Goal: Task Accomplishment & Management: Manage account settings

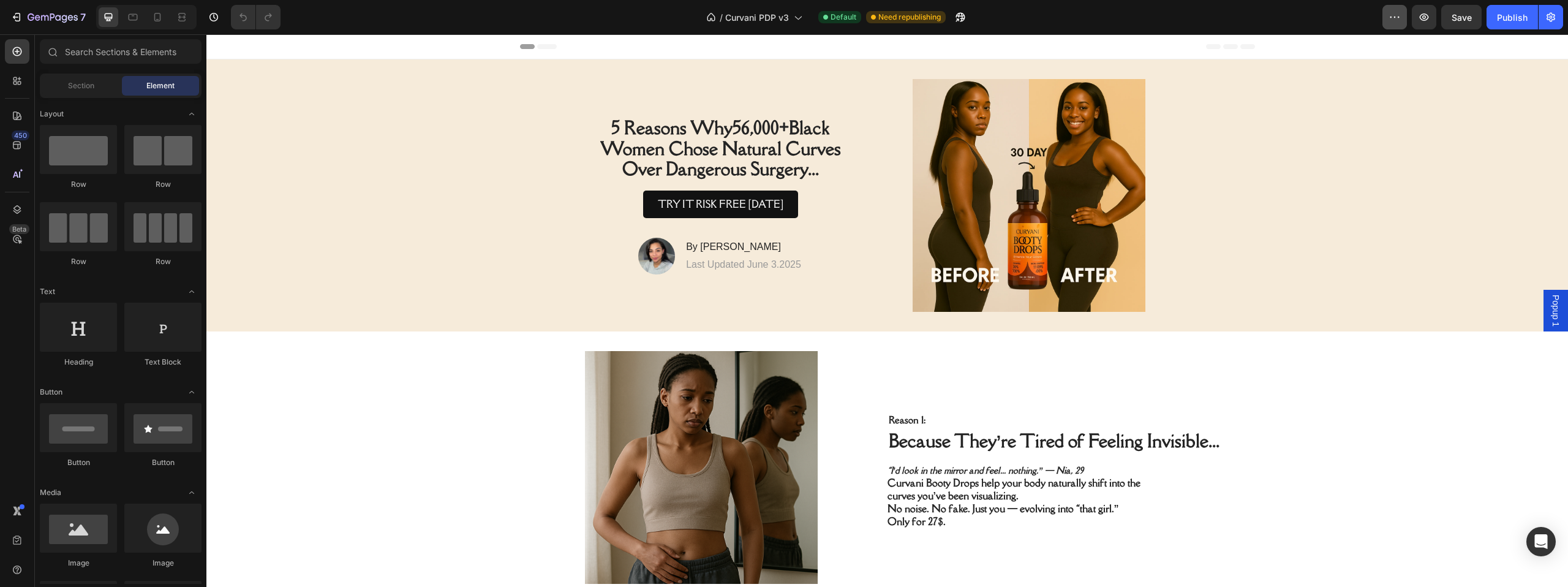
click at [1386, 24] on button "button" at bounding box center [1394, 16] width 24 height 24
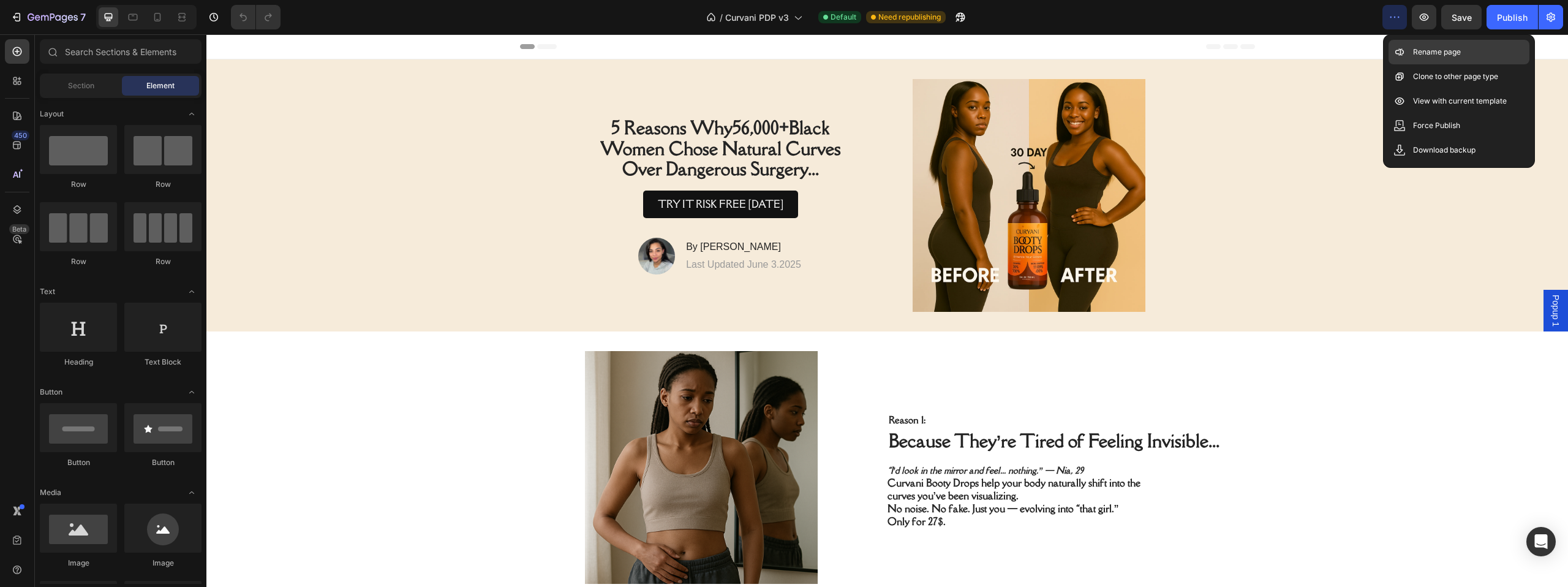
click at [1415, 57] on p "Rename page" at bounding box center [1436, 51] width 47 height 13
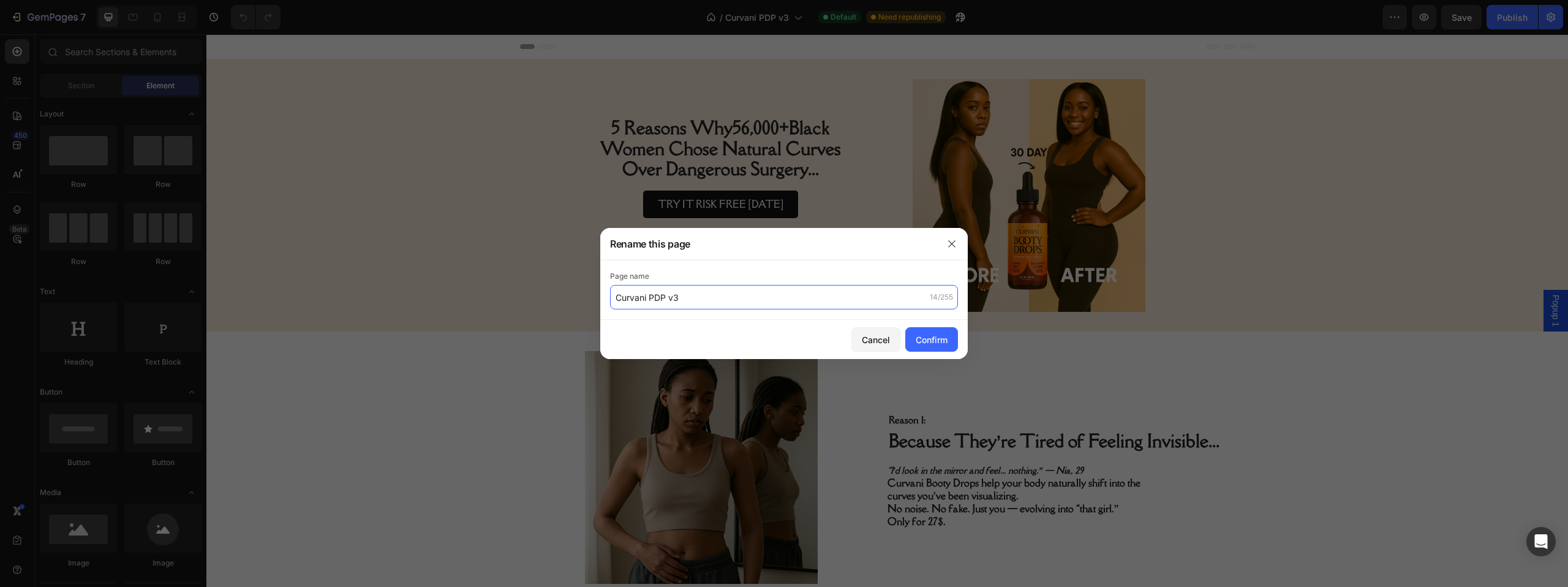
click at [688, 296] on input "Curvani PDP v3" at bounding box center [784, 296] width 348 height 24
type input "BD 5 reasons homepage (MAIN)"
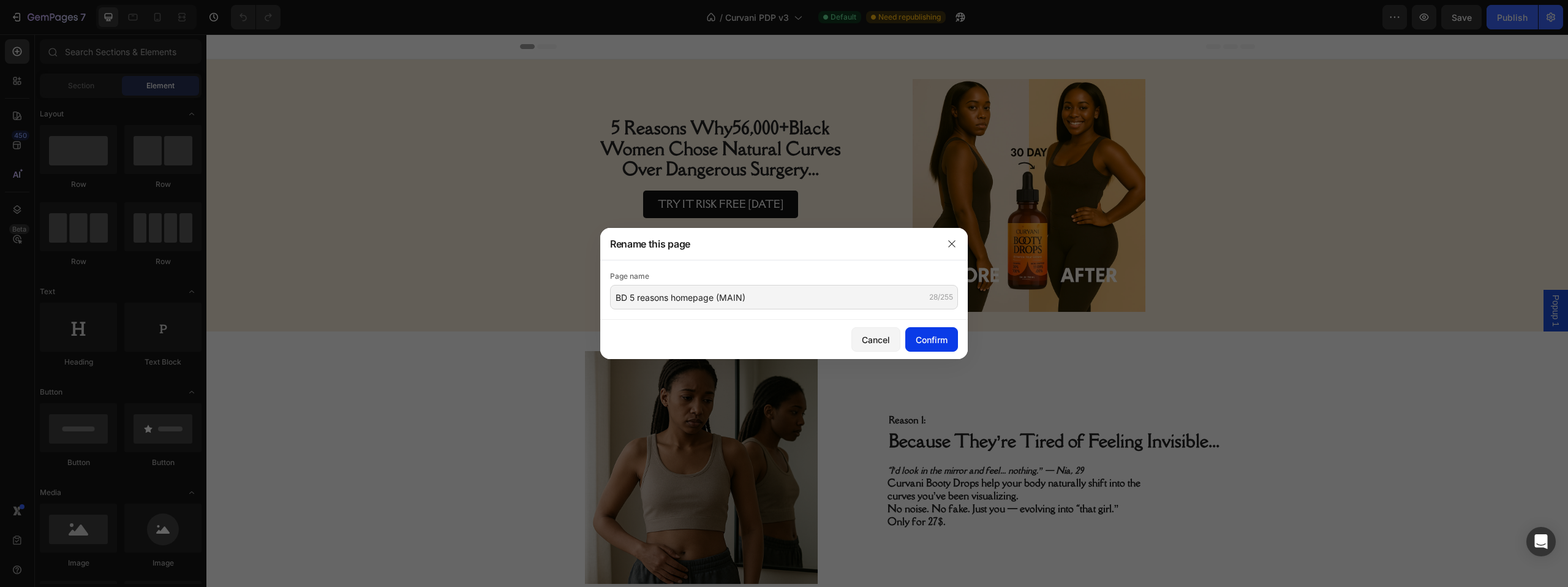
click at [945, 338] on div "Confirm" at bounding box center [931, 338] width 32 height 13
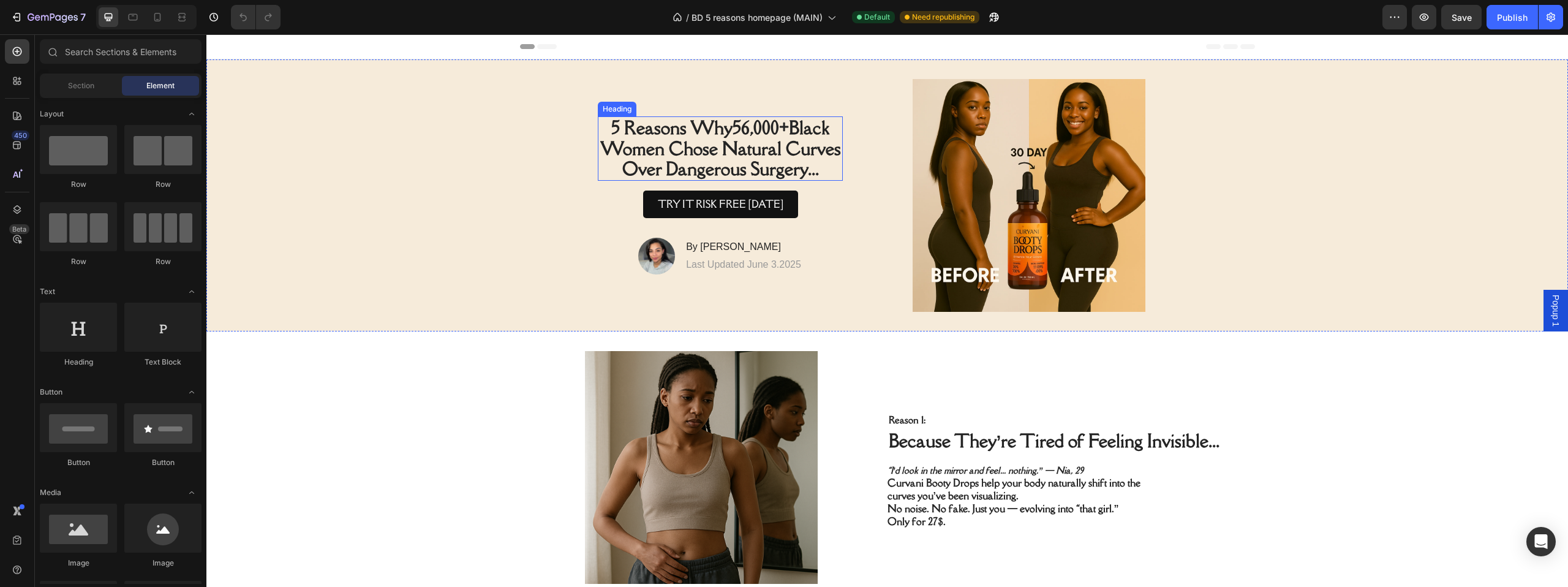
click at [742, 152] on span "5 Reasons Why 56,000+ [DEMOGRAPHIC_DATA] Women Chose Natural Curves Over Danger…" at bounding box center [720, 148] width 241 height 64
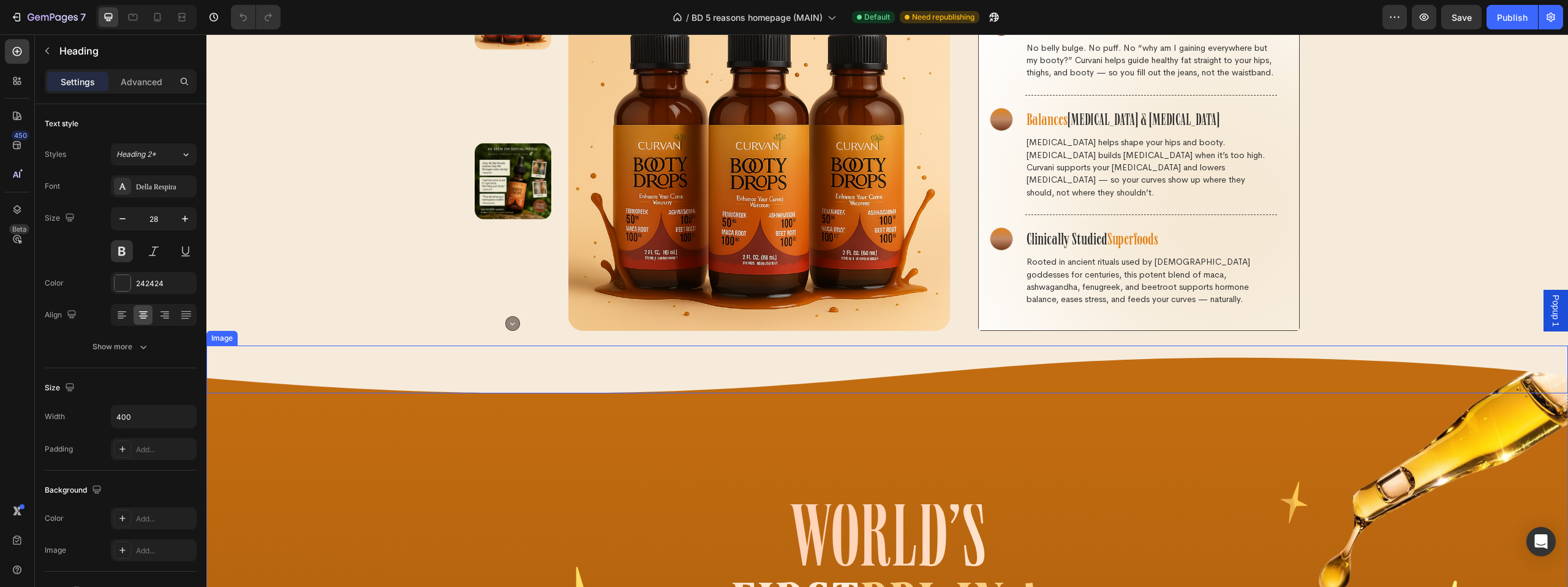
scroll to position [3200, 0]
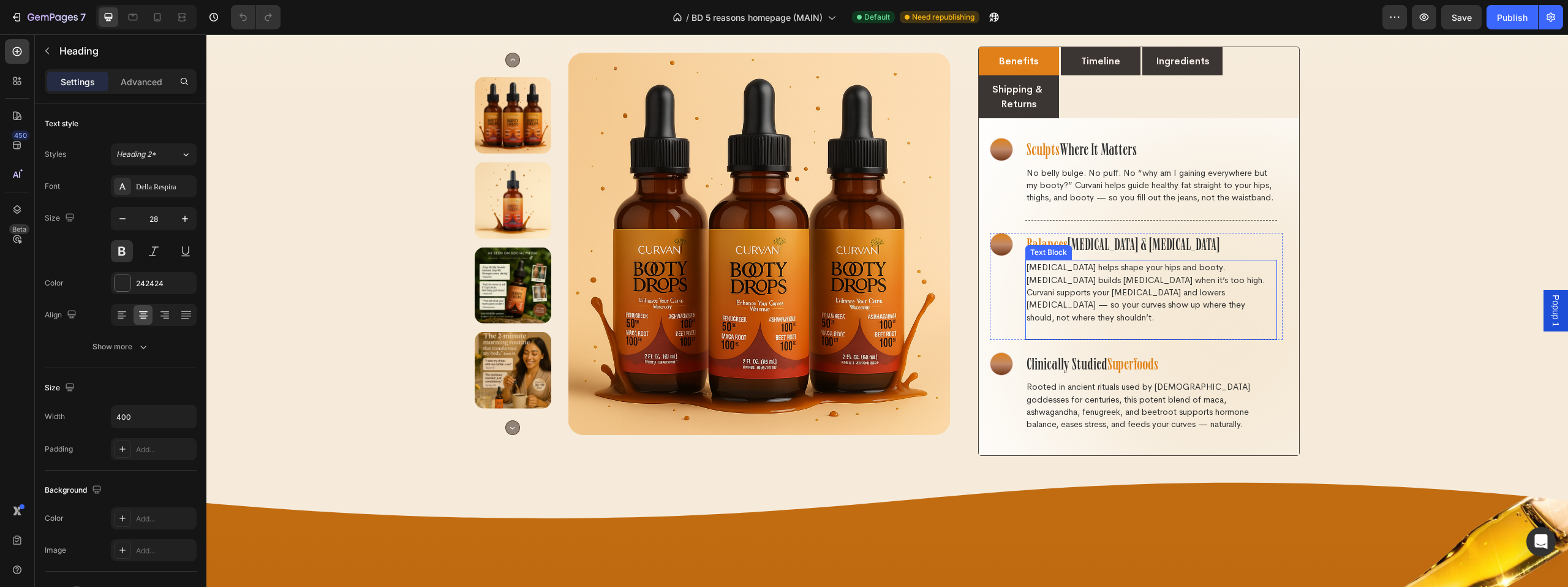
click at [1089, 261] on p "[MEDICAL_DATA] helps shape your hips and booty. [MEDICAL_DATA] builds [MEDICAL_…" at bounding box center [1151, 292] width 250 height 62
click at [1140, 233] on h5 "Balances [MEDICAL_DATA] & [MEDICAL_DATA]" at bounding box center [1151, 247] width 251 height 27
click at [1115, 261] on p "[MEDICAL_DATA] helps shape your hips and booty. [MEDICAL_DATA] builds [MEDICAL_…" at bounding box center [1151, 292] width 250 height 62
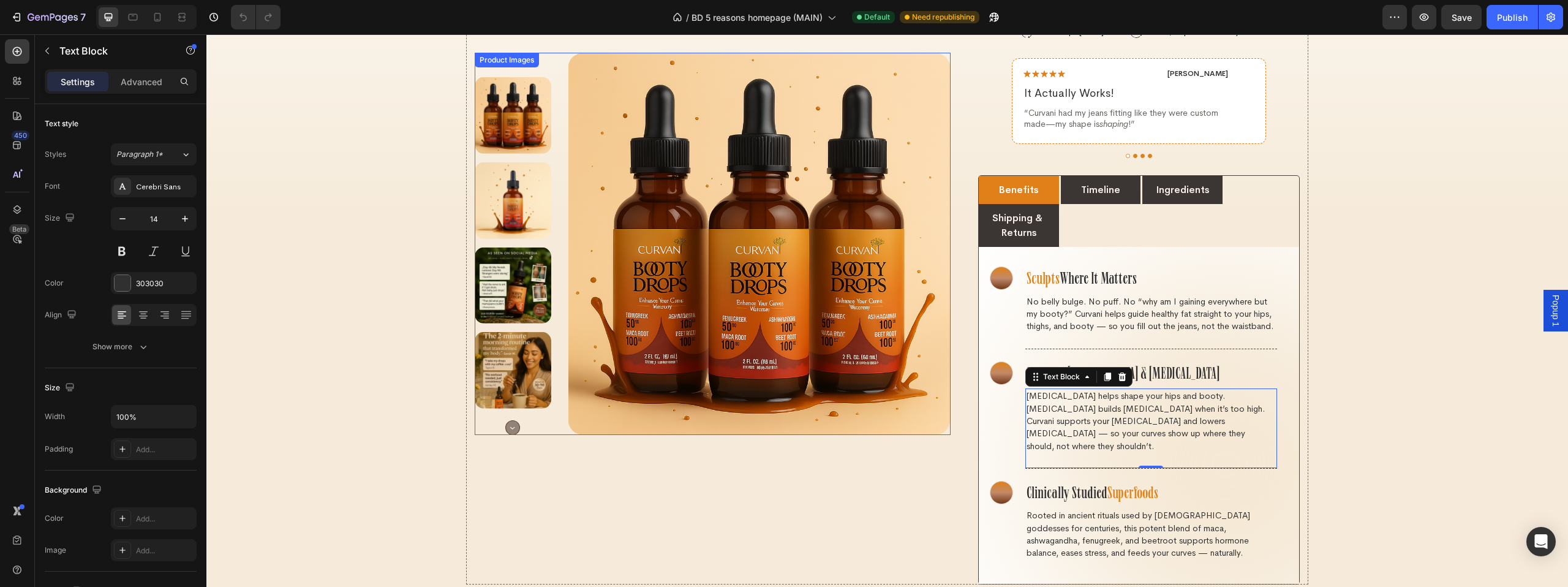
scroll to position [2836, 0]
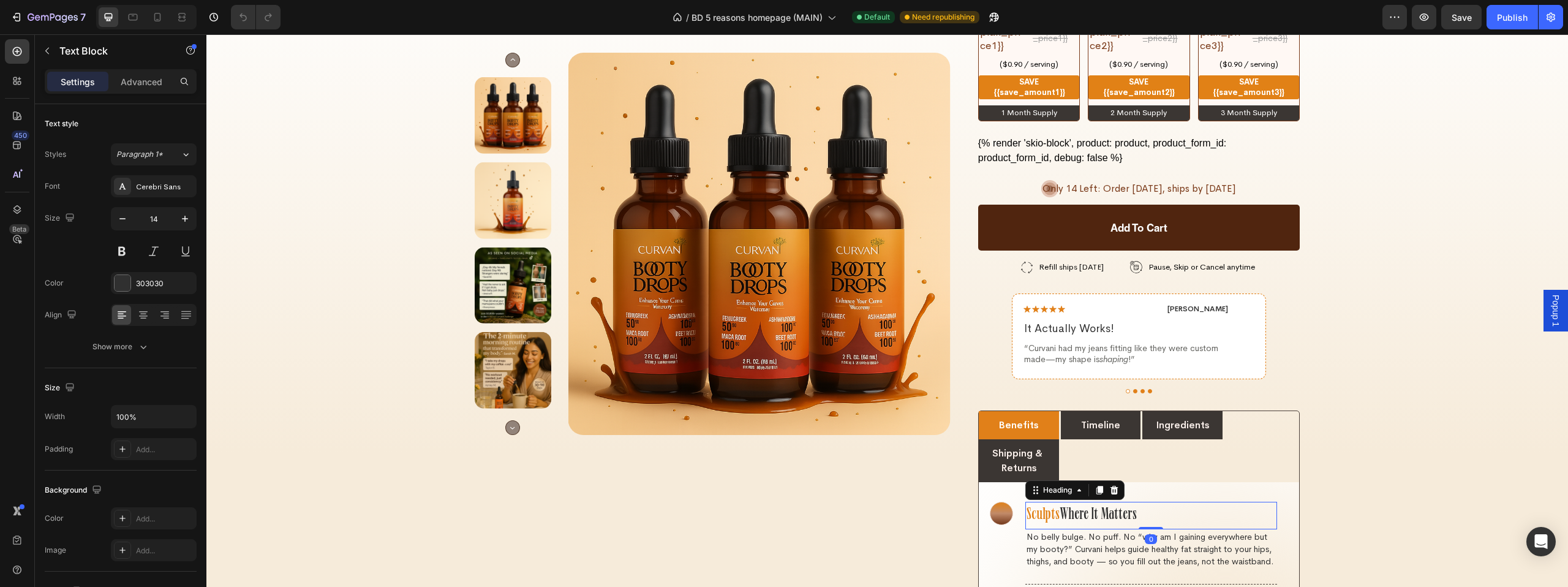
click at [1103, 502] on h5 "Sculpts Where It Matters" at bounding box center [1151, 515] width 251 height 27
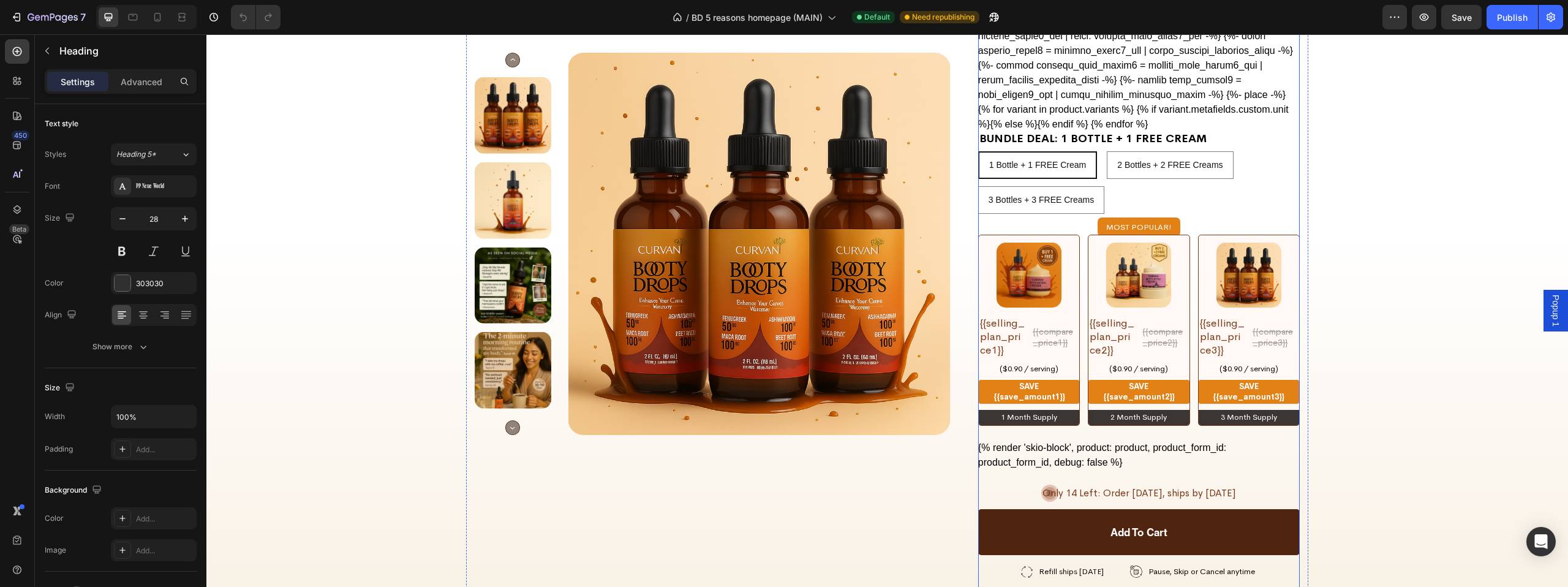
scroll to position [2606, 0]
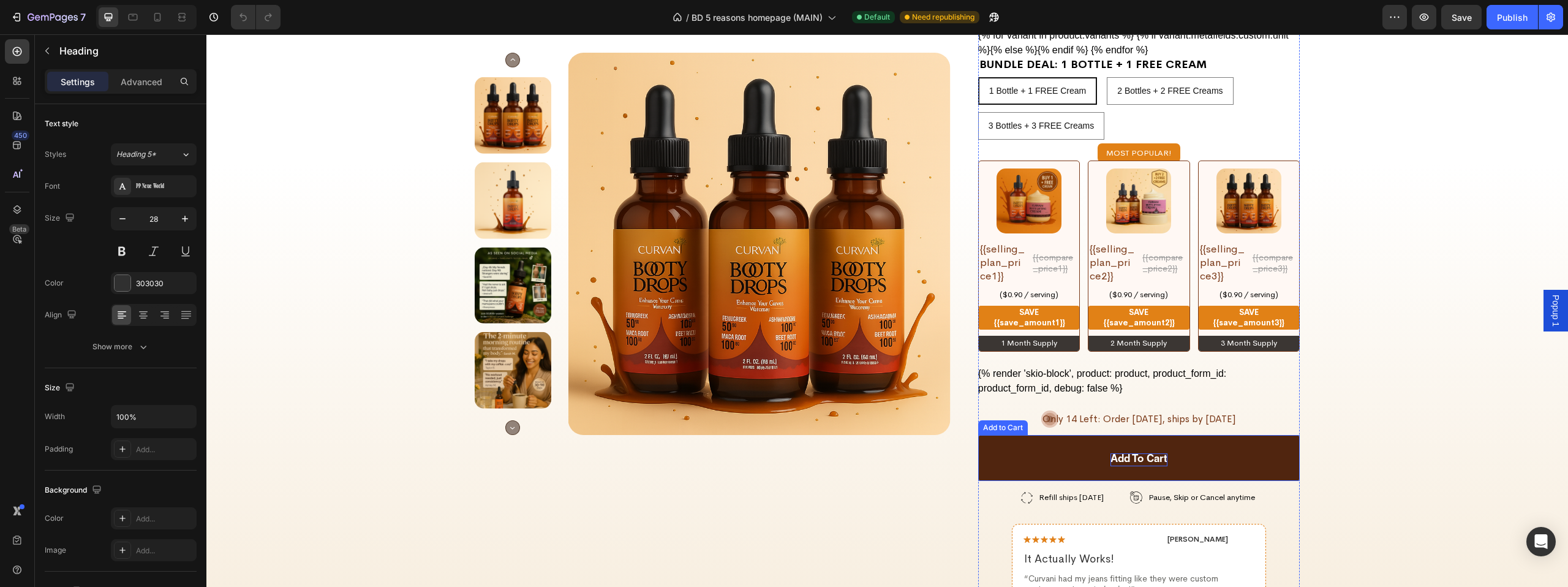
click at [1133, 453] on div "Add to cart" at bounding box center [1139, 458] width 57 height 13
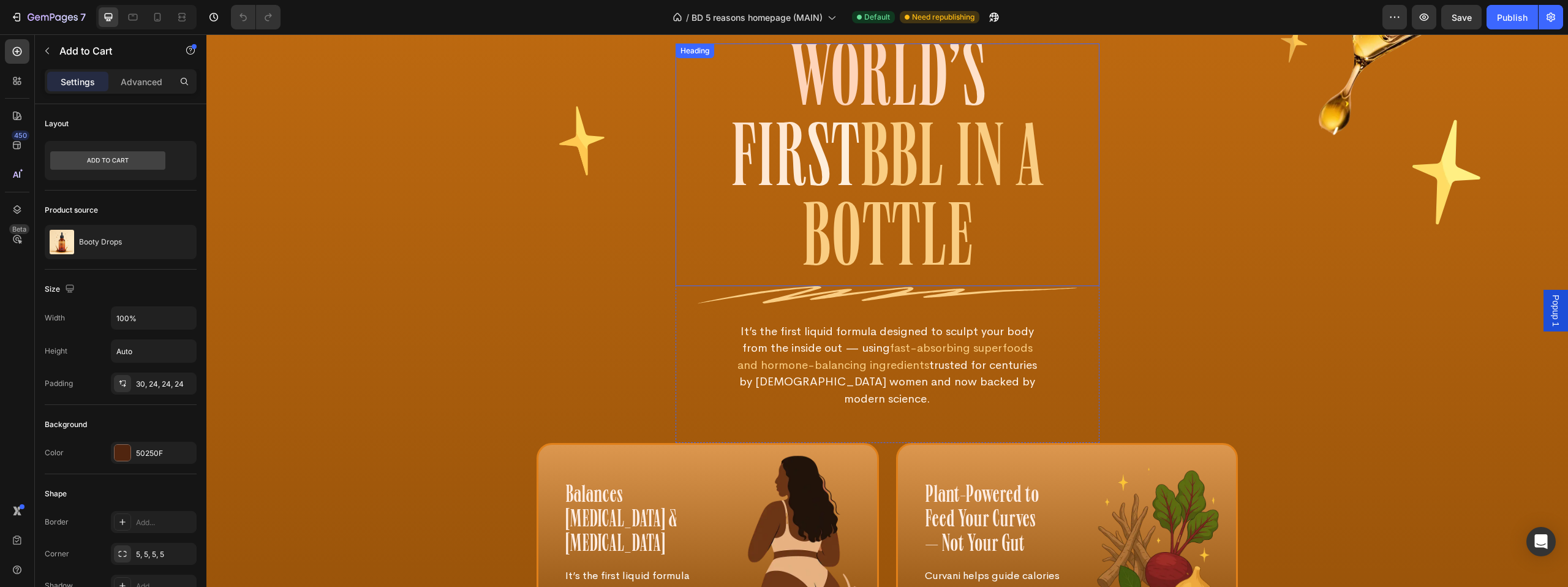
scroll to position [3690, 0]
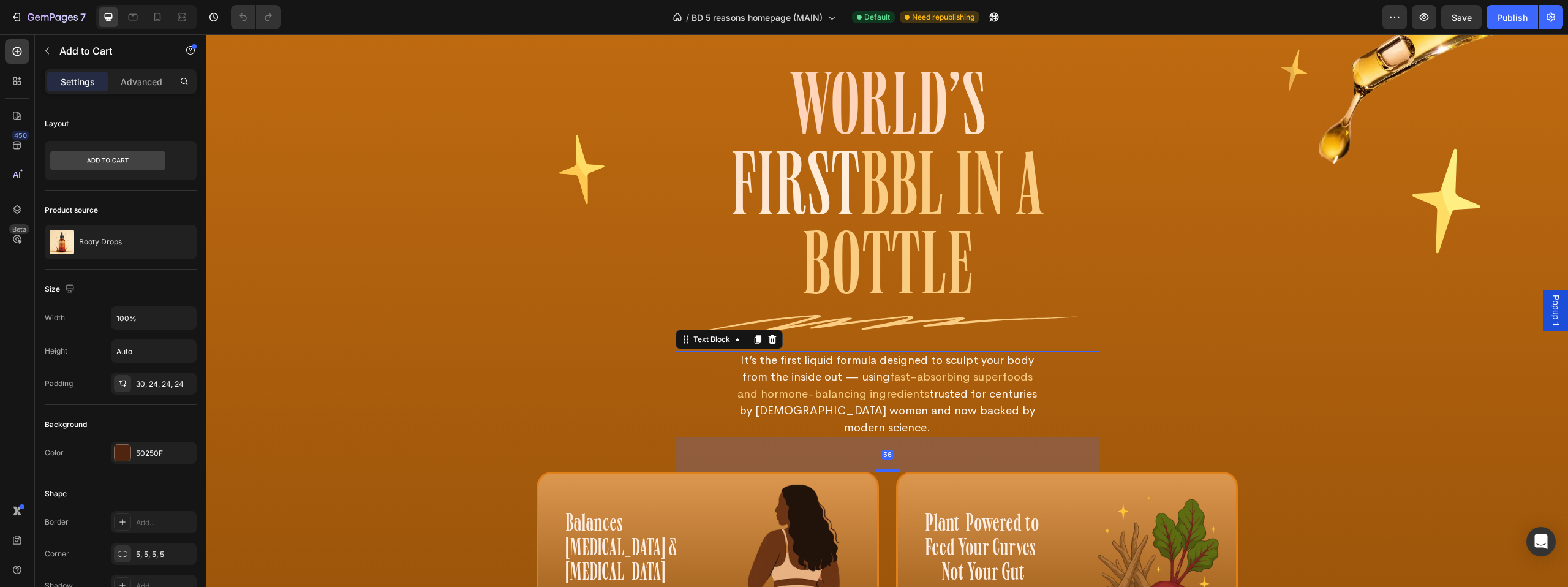
click at [873, 352] on p "It’s the first liquid formula designed to sculpt your body from the inside out …" at bounding box center [887, 394] width 304 height 84
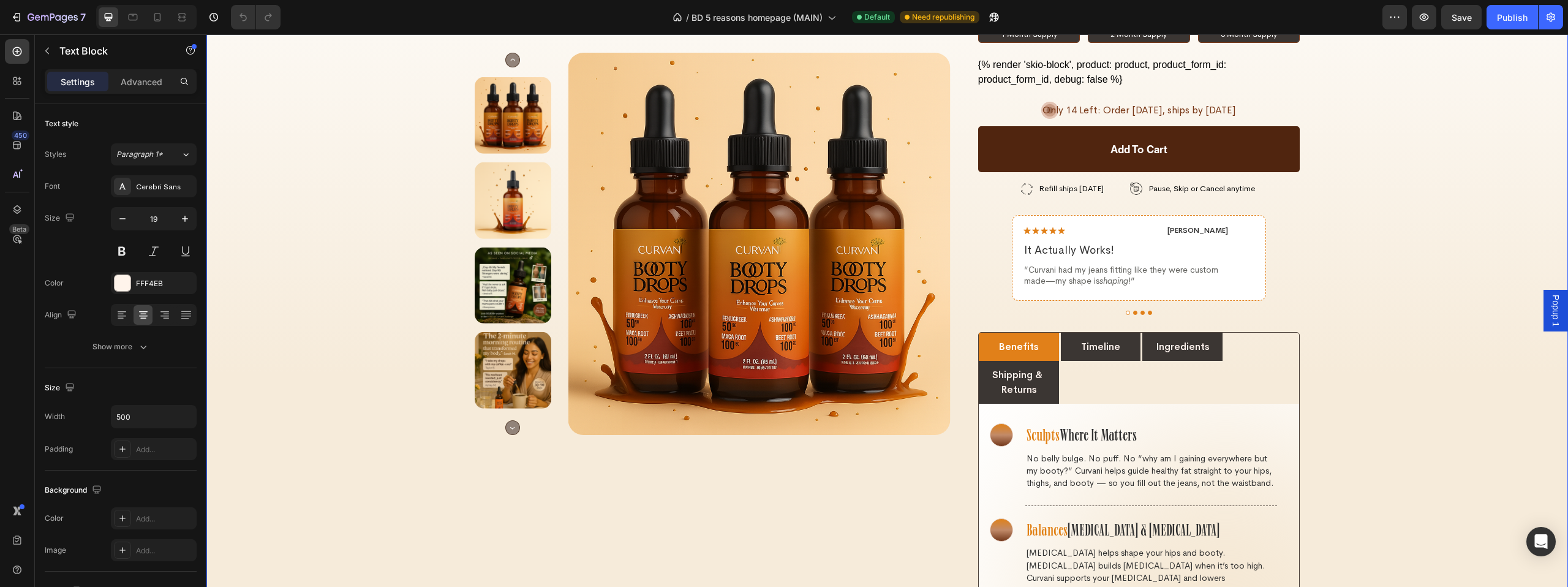
scroll to position [2927, 0]
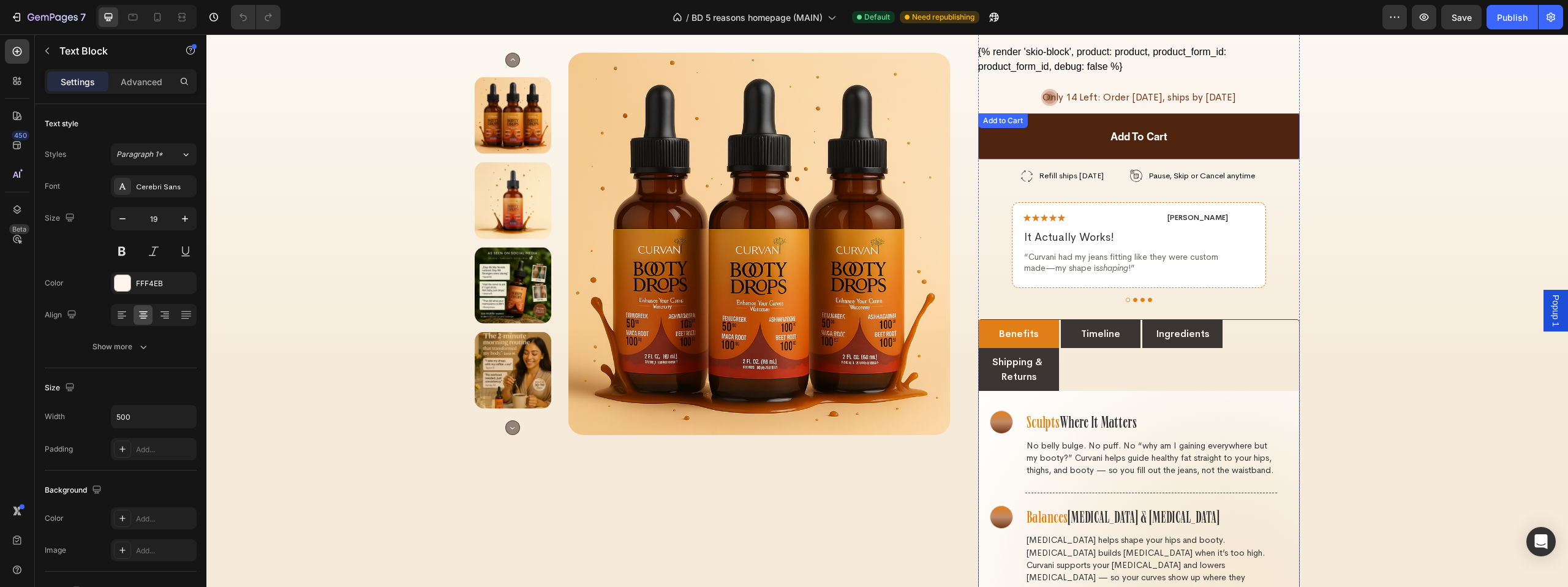
click at [997, 113] on button "Add to cart" at bounding box center [1139, 135] width 321 height 45
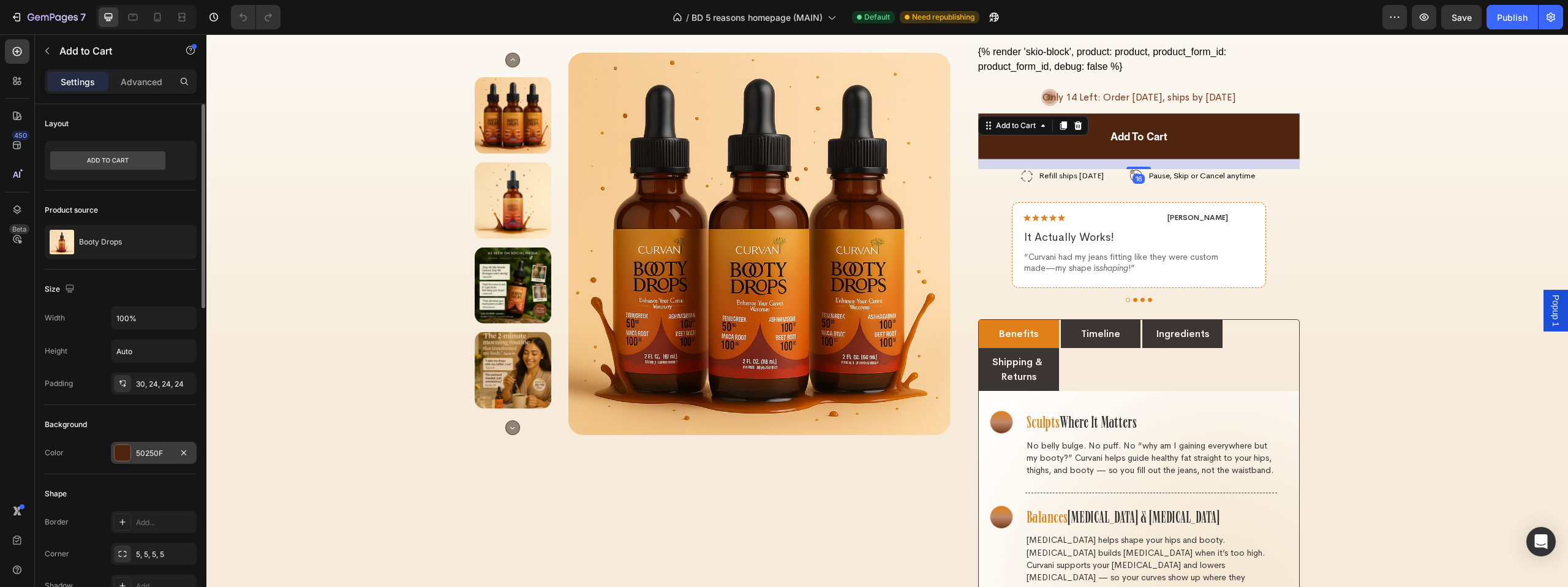
click at [127, 449] on div at bounding box center [122, 453] width 15 height 15
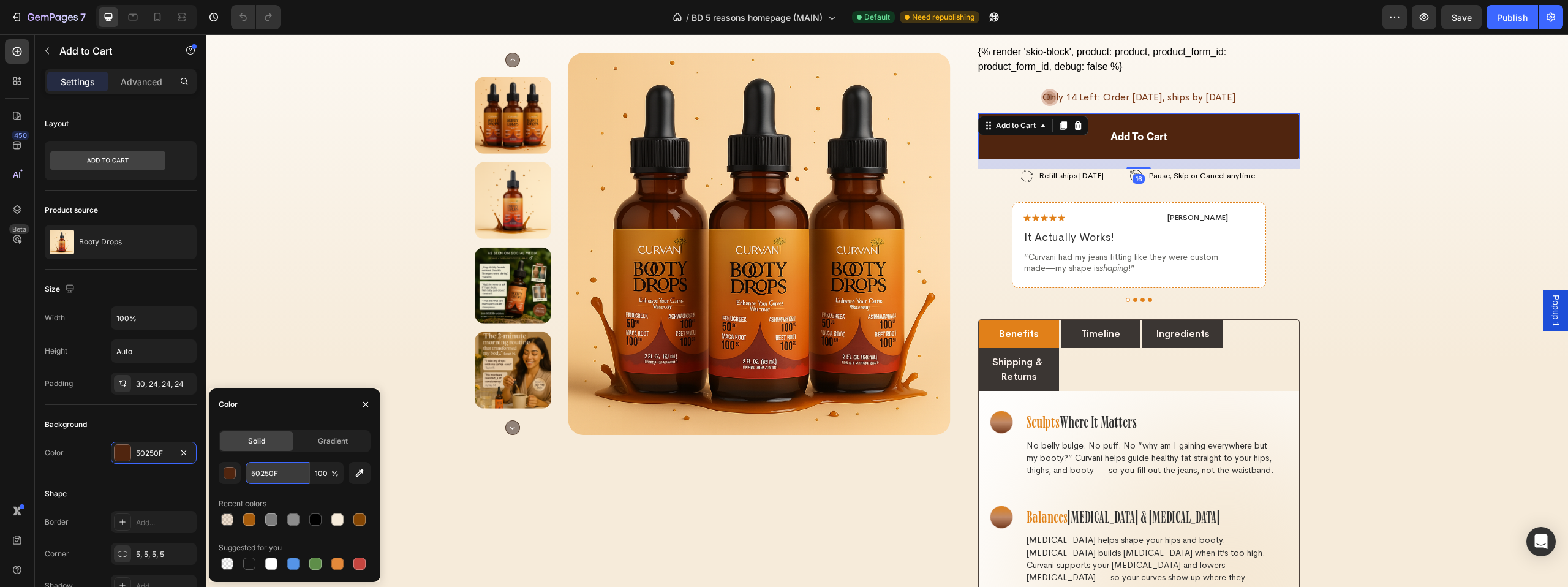
click at [270, 470] on input "50250F" at bounding box center [278, 472] width 64 height 22
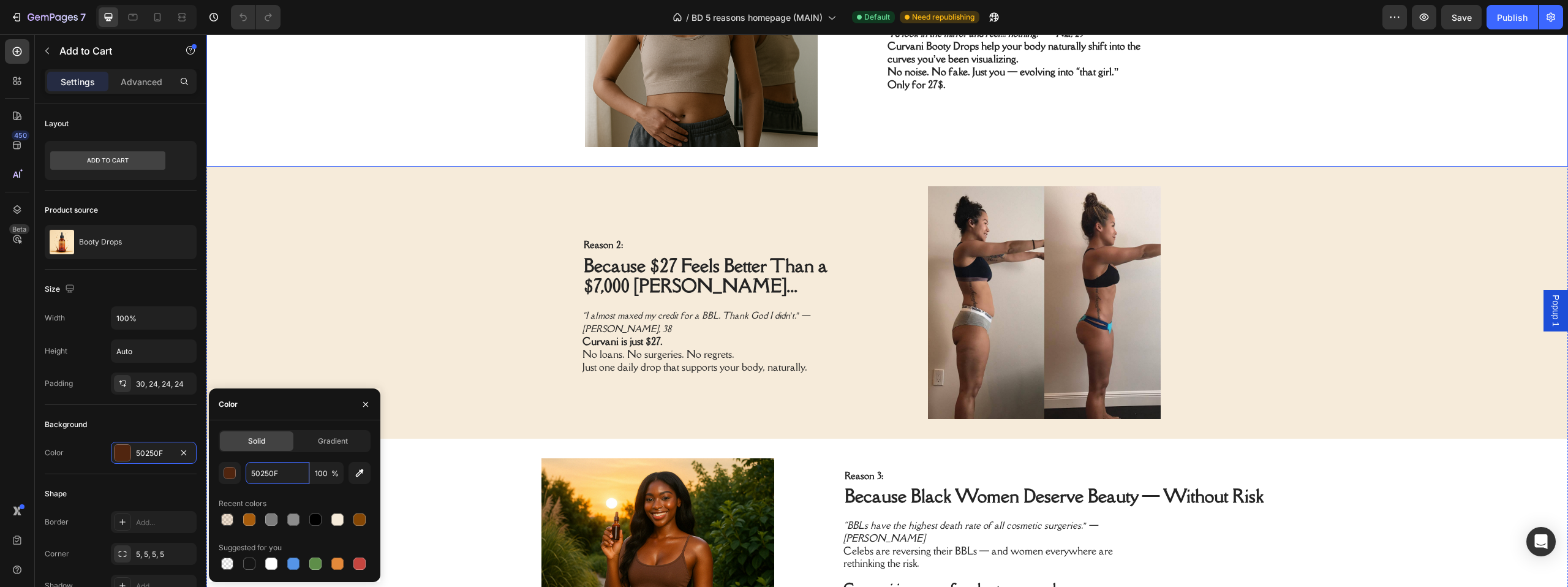
scroll to position [110, 0]
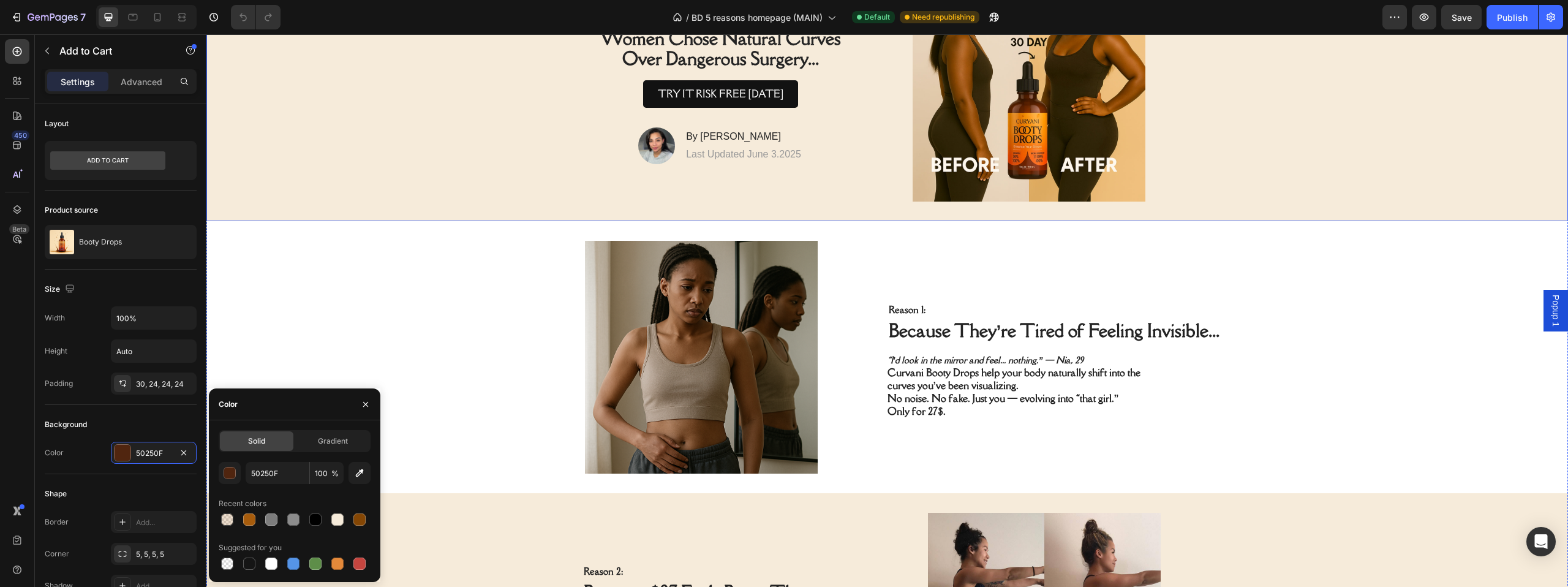
drag, startPoint x: 392, startPoint y: 155, endPoint x: 256, endPoint y: 203, distance: 144.2
click at [392, 155] on div "Image 5 Reasons Why 56,000+ [DEMOGRAPHIC_DATA] Women Chose Natural Curves Over …" at bounding box center [886, 84] width 1361 height 272
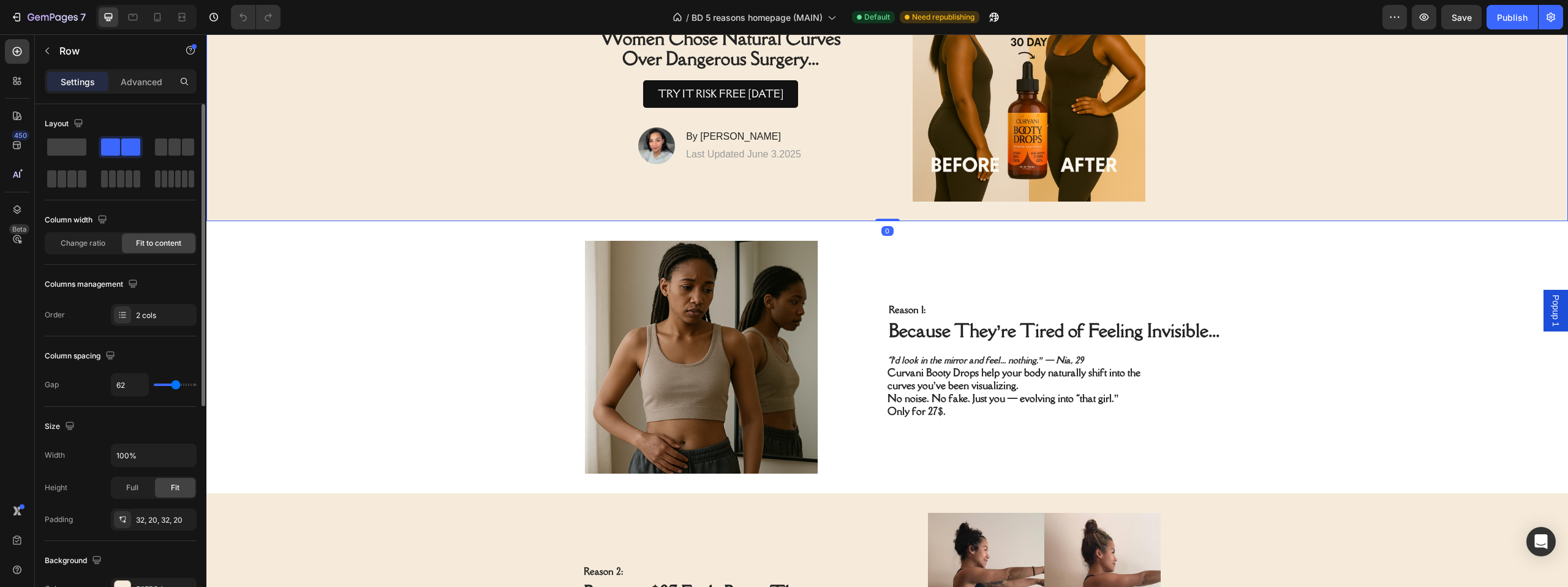
scroll to position [369, 0]
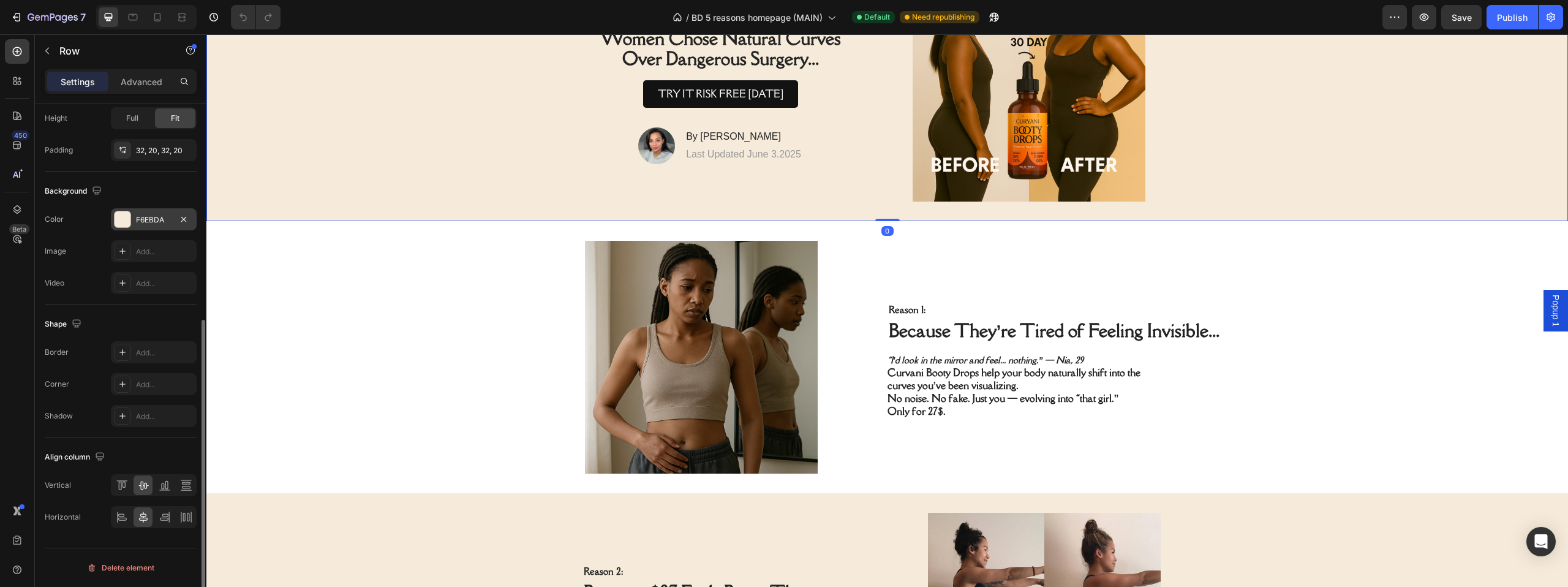
click at [126, 215] on div at bounding box center [122, 219] width 15 height 15
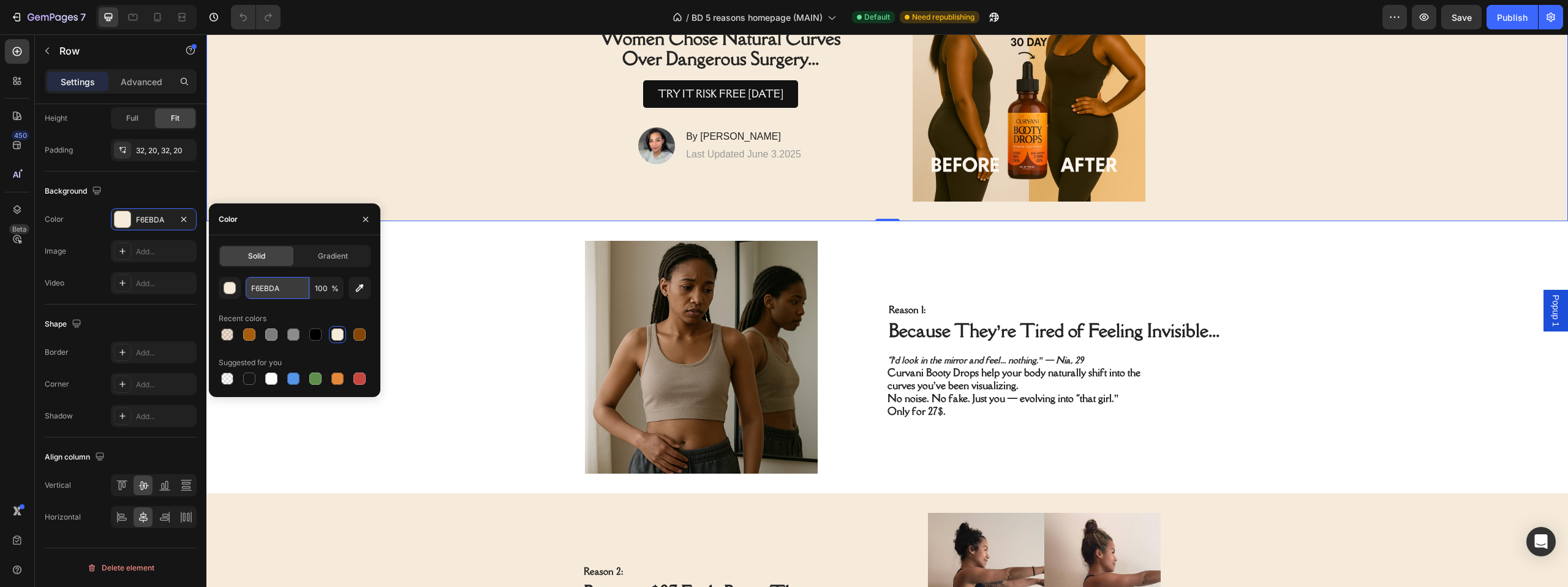
click at [270, 289] on input "F6EBDA" at bounding box center [278, 287] width 64 height 22
click at [264, 289] on input "F6EBDA" at bounding box center [278, 287] width 64 height 22
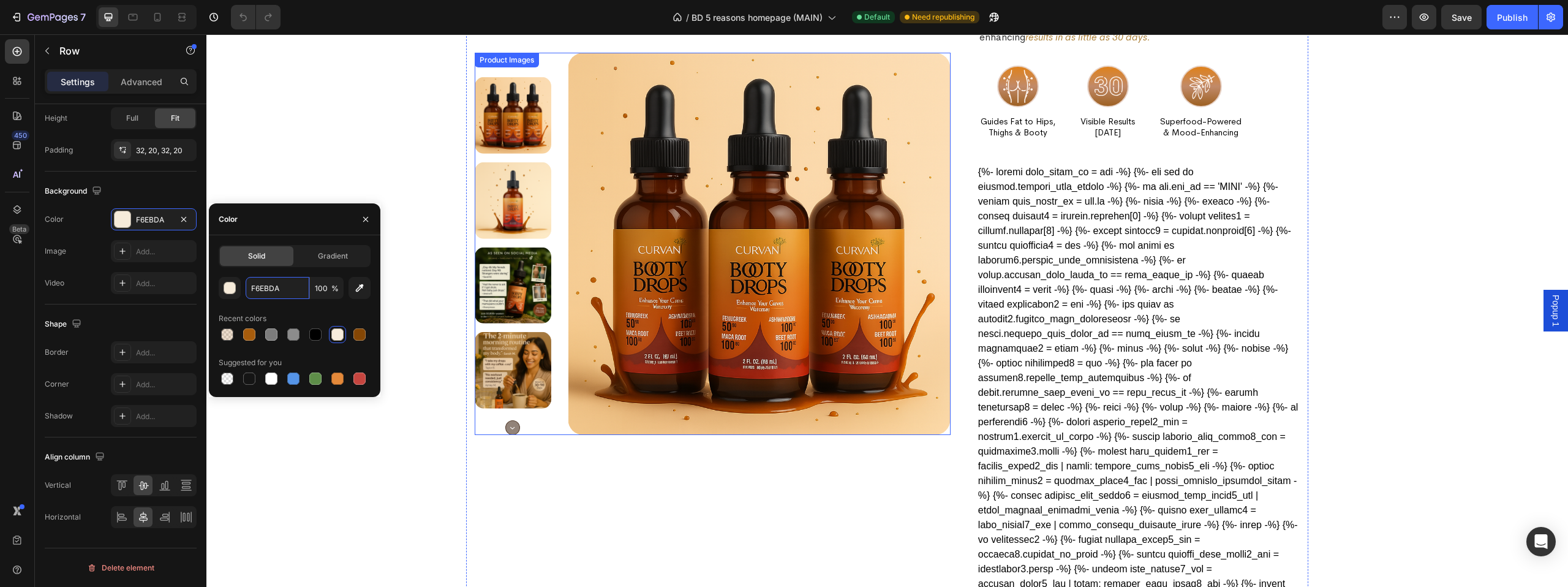
scroll to position [1866, 0]
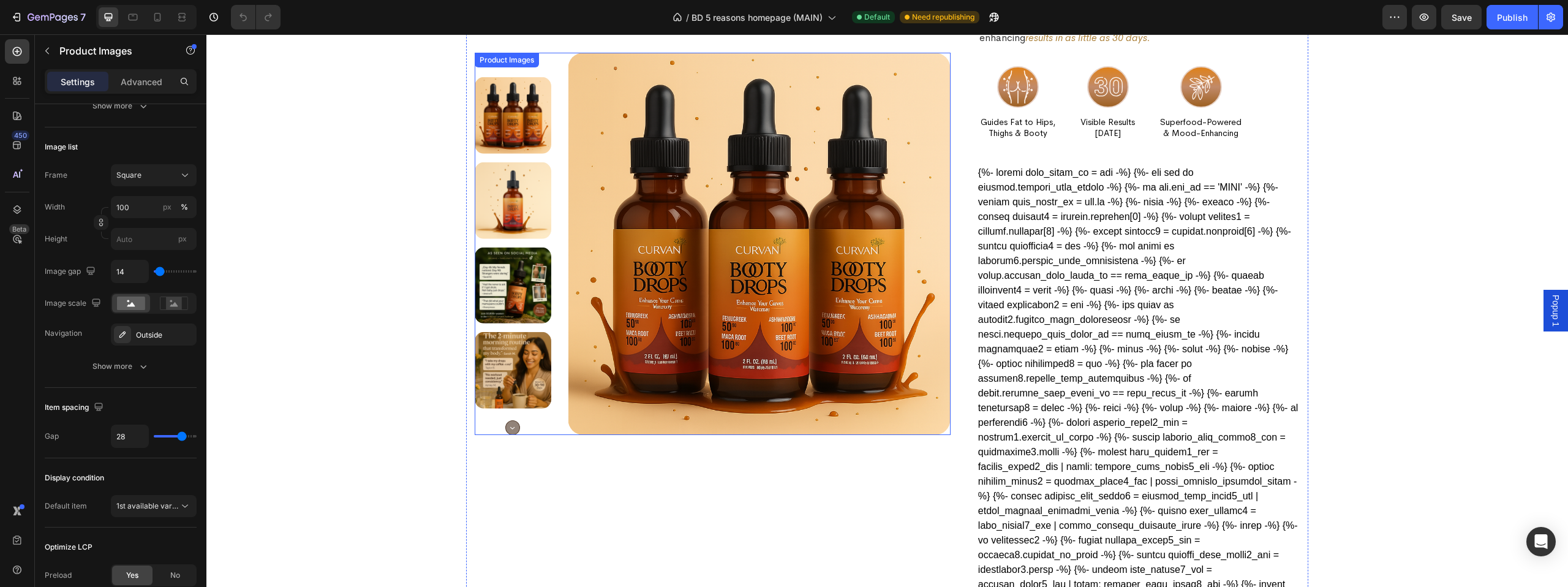
click at [509, 283] on img at bounding box center [513, 285] width 76 height 76
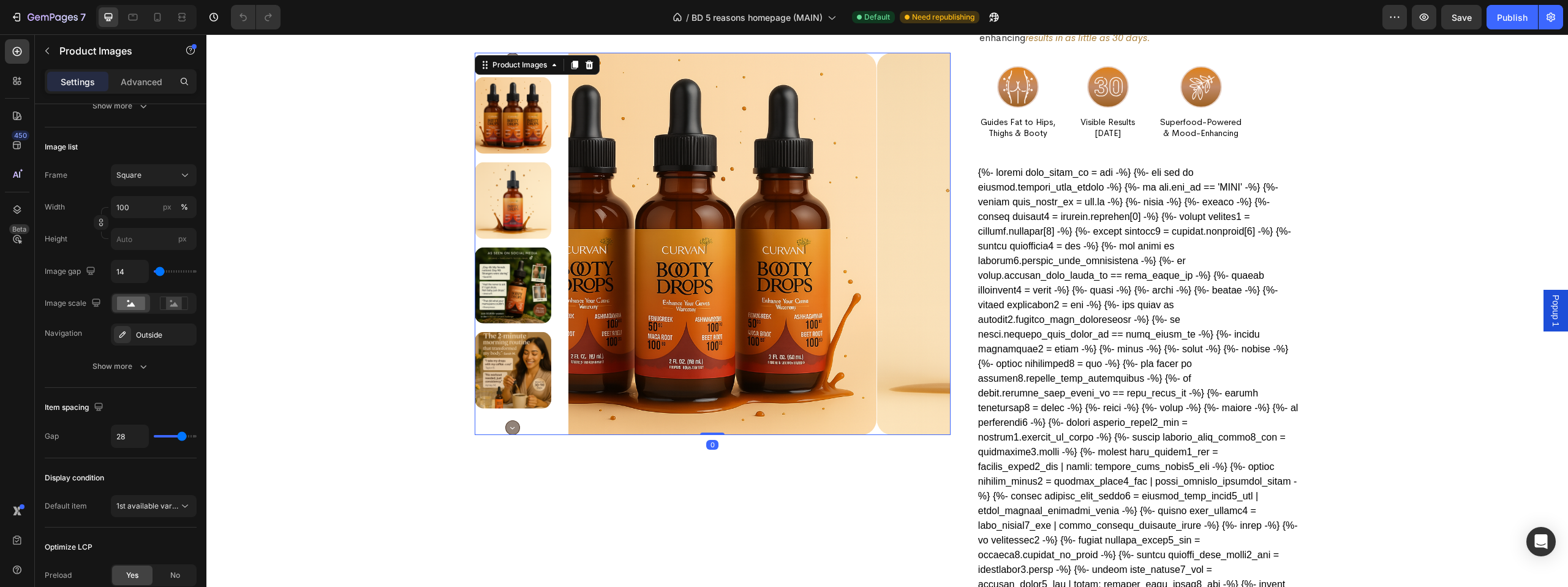
scroll to position [0, 0]
